Goal: Task Accomplishment & Management: Use online tool/utility

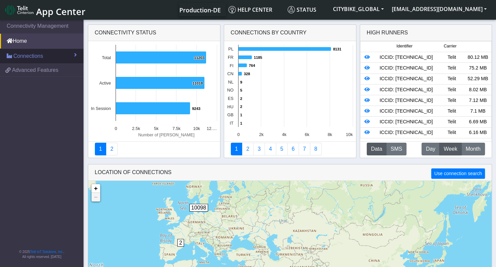
click at [73, 52] on link "Connections" at bounding box center [42, 56] width 84 height 15
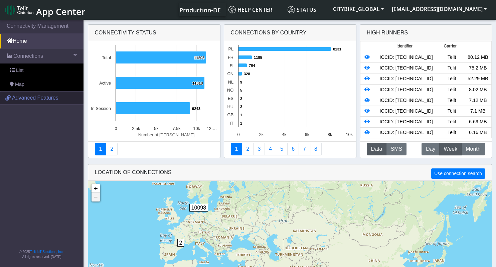
click at [41, 96] on span "Advanced Features" at bounding box center [35, 98] width 46 height 8
click at [20, 99] on span "Advanced Features" at bounding box center [35, 98] width 46 height 8
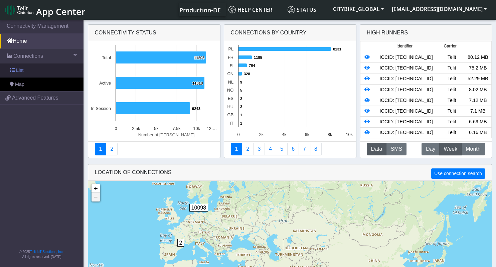
click at [15, 70] on link "List" at bounding box center [42, 70] width 84 height 14
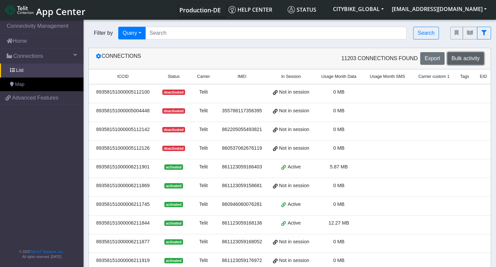
click at [476, 58] on span "Bulk activity" at bounding box center [466, 58] width 28 height 6
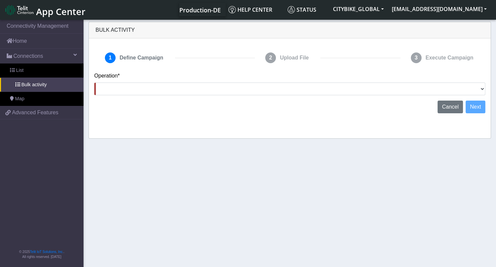
click at [372, 95] on div "Operation* Activate [PERSON_NAME] Deactivate [PERSON_NAME] Add Tags Remove Tags…" at bounding box center [289, 86] width 401 height 29
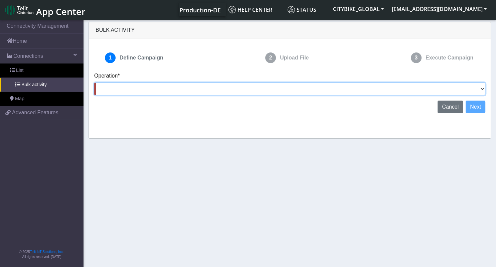
click at [94, 83] on select "Activate [PERSON_NAME] Deactivate [PERSON_NAME] Add Tags Remove Tags Advanced" at bounding box center [289, 89] width 391 height 13
select select "text.deactivateSIMs"
click option "Deactivate [PERSON_NAME]" at bounding box center [0, 0] width 0 height 0
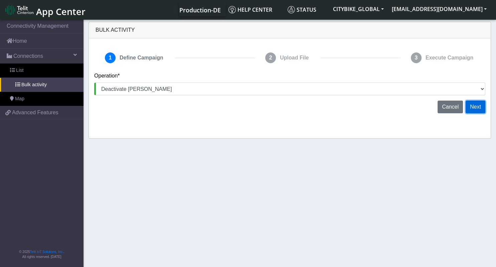
click at [477, 109] on button "Next" at bounding box center [476, 107] width 20 height 13
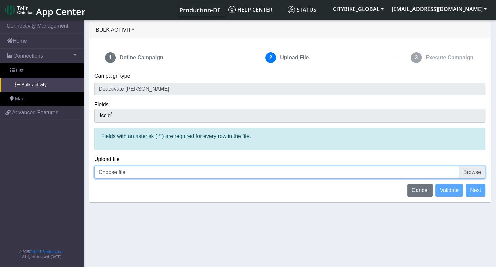
click at [470, 171] on input "Choose file" at bounding box center [289, 172] width 391 height 13
type input "C:\fakepath\[PERSON_NAME] to disconnect - [GEOGRAPHIC_DATA]csv"
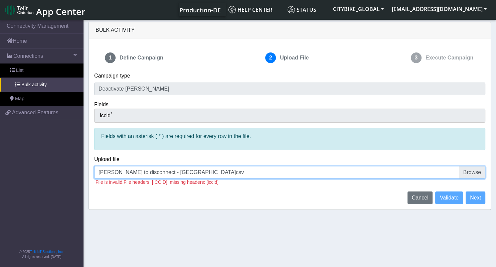
click at [481, 170] on input "[PERSON_NAME] to disconnect - [GEOGRAPHIC_DATA]csv" at bounding box center [289, 172] width 391 height 13
type input "C:\fakepath\[PERSON_NAME] to disconnect - [GEOGRAPHIC_DATA]csv"
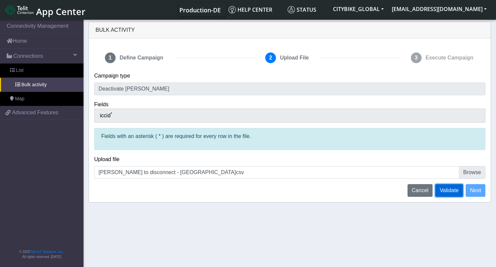
click at [448, 189] on span "Validate" at bounding box center [449, 190] width 19 height 6
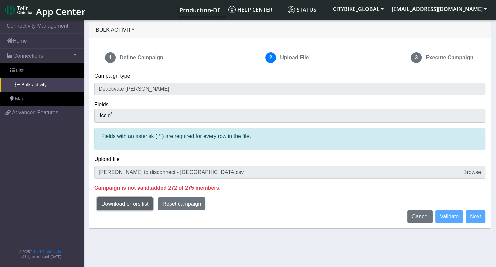
click at [141, 203] on button "Download errors list" at bounding box center [125, 203] width 56 height 13
click at [259, 184] on p "Campaign is not valid, added 272 of 275 members." at bounding box center [289, 188] width 391 height 8
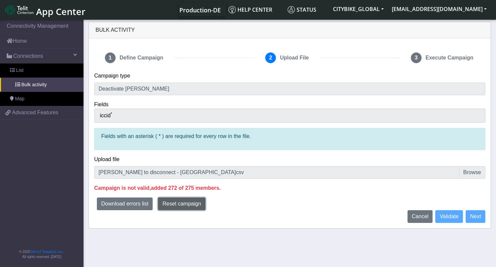
click at [183, 202] on span "Reset campaign" at bounding box center [181, 204] width 39 height 6
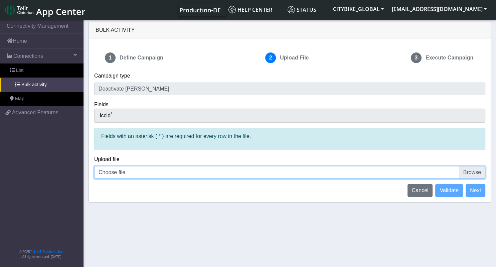
click at [472, 172] on input "Choose file" at bounding box center [289, 172] width 391 height 13
type input "C:\fakepath\[PERSON_NAME] to disconnect - [GEOGRAPHIC_DATA]csv"
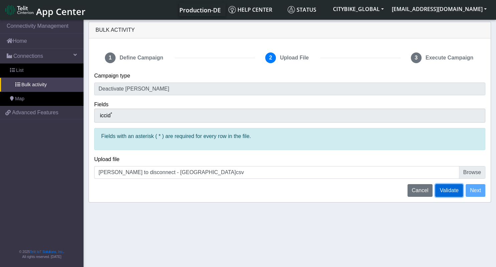
click at [453, 189] on span "Validate" at bounding box center [449, 190] width 19 height 6
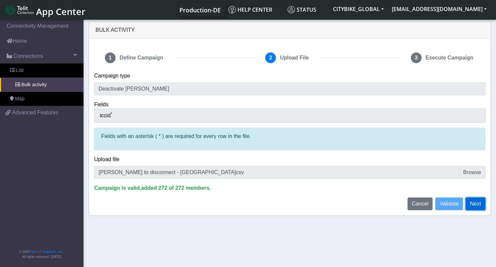
click at [477, 204] on button "Next" at bounding box center [476, 203] width 20 height 13
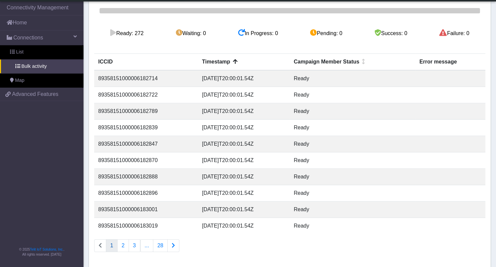
scroll to position [123, 0]
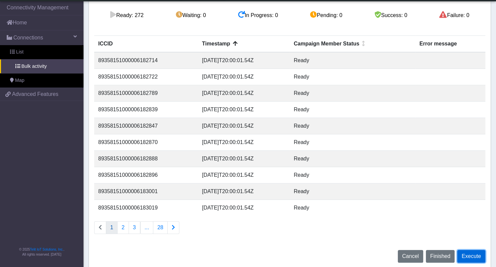
click at [470, 257] on button "Execute" at bounding box center [471, 256] width 28 height 13
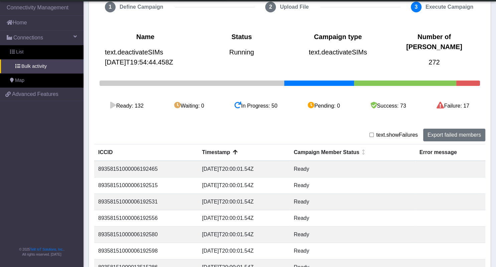
scroll to position [31, 0]
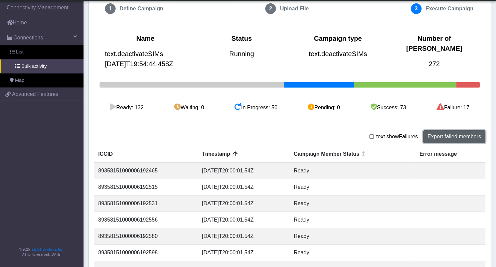
click at [444, 135] on button "Export failed members" at bounding box center [454, 136] width 62 height 13
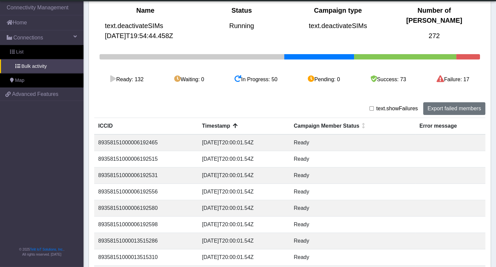
scroll to position [61, 0]
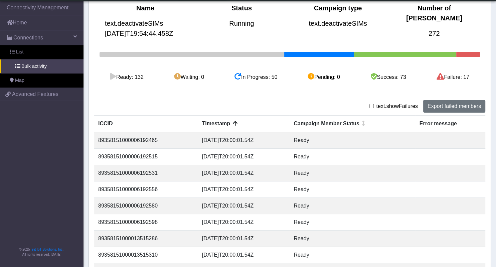
click at [373, 107] on input "checkbox" at bounding box center [371, 106] width 4 height 4
checkbox input "true"
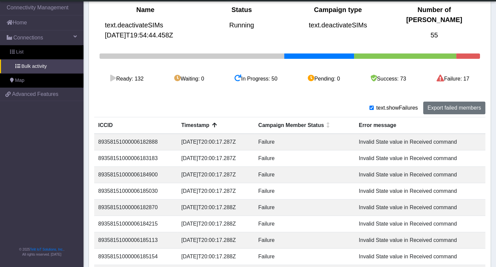
scroll to position [57, 0]
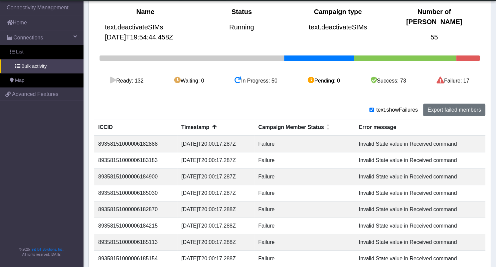
click at [144, 145] on td "89358151000006182888" at bounding box center [135, 144] width 83 height 17
copy td "89358151000006182888"
click at [122, 160] on td "89358151000006183183" at bounding box center [135, 160] width 83 height 16
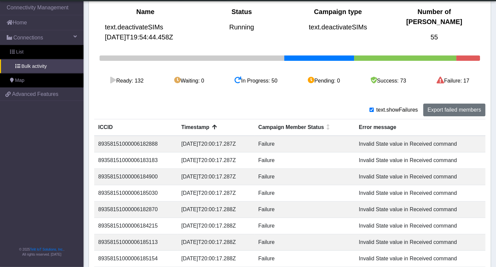
copy td "89358151000006183183"
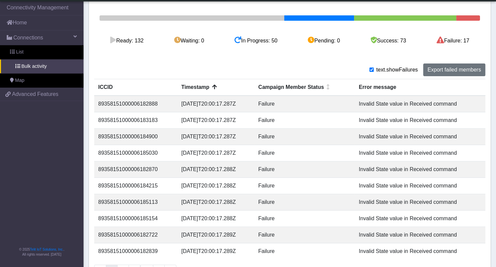
scroll to position [141, 0]
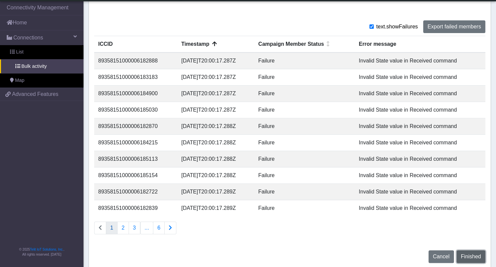
click at [478, 255] on span "Finished" at bounding box center [471, 257] width 20 height 6
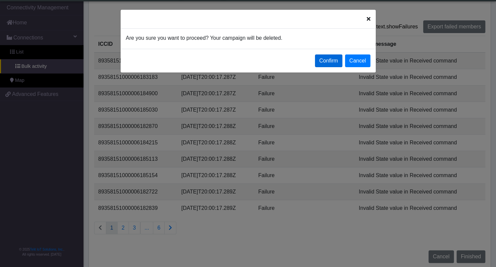
click at [325, 56] on button "Confirm" at bounding box center [328, 60] width 27 height 13
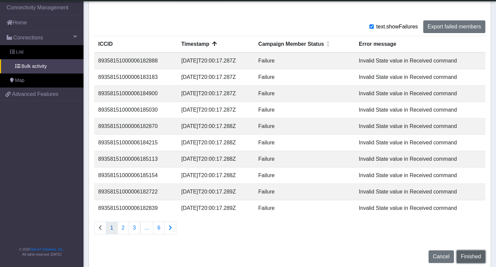
select select
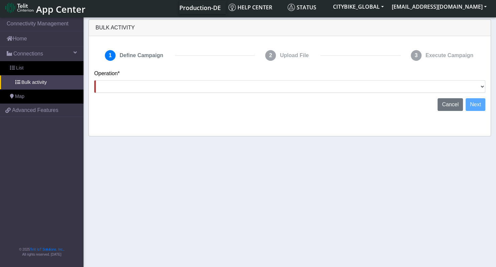
scroll to position [0, 0]
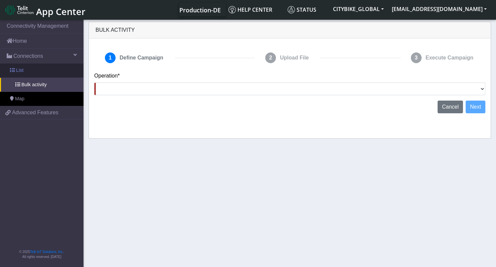
click at [23, 71] on link "List" at bounding box center [42, 70] width 84 height 14
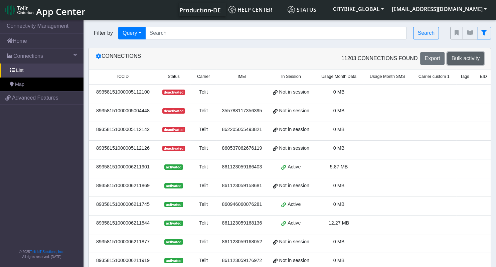
click at [470, 59] on span "Bulk activity" at bounding box center [466, 58] width 28 height 6
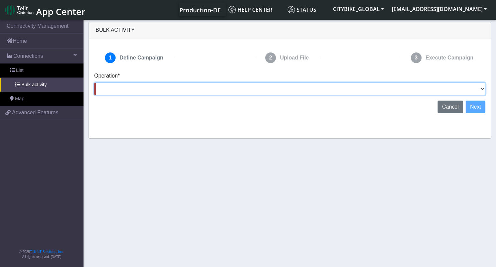
click at [94, 83] on select "Activate [PERSON_NAME] Deactivate [PERSON_NAME] Add Tags Remove Tags Advanced" at bounding box center [289, 89] width 391 height 13
select select "text.advanced"
click option "Advanced" at bounding box center [0, 0] width 0 height 0
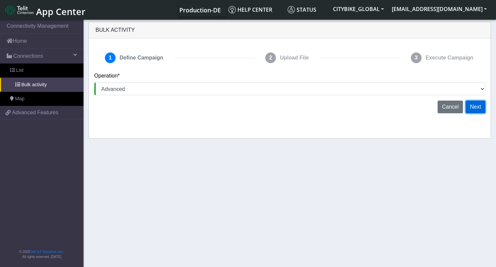
click at [475, 105] on button "Next" at bounding box center [476, 107] width 20 height 13
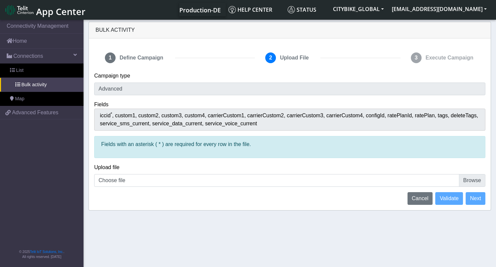
click at [190, 141] on p "Fields with an asterisk ( * ) are required for every row in the file." at bounding box center [289, 144] width 377 height 8
click at [42, 85] on span "Bulk activity" at bounding box center [33, 84] width 25 height 7
click at [34, 116] on span "Advanced Features" at bounding box center [35, 113] width 46 height 8
